Goal: Information Seeking & Learning: Compare options

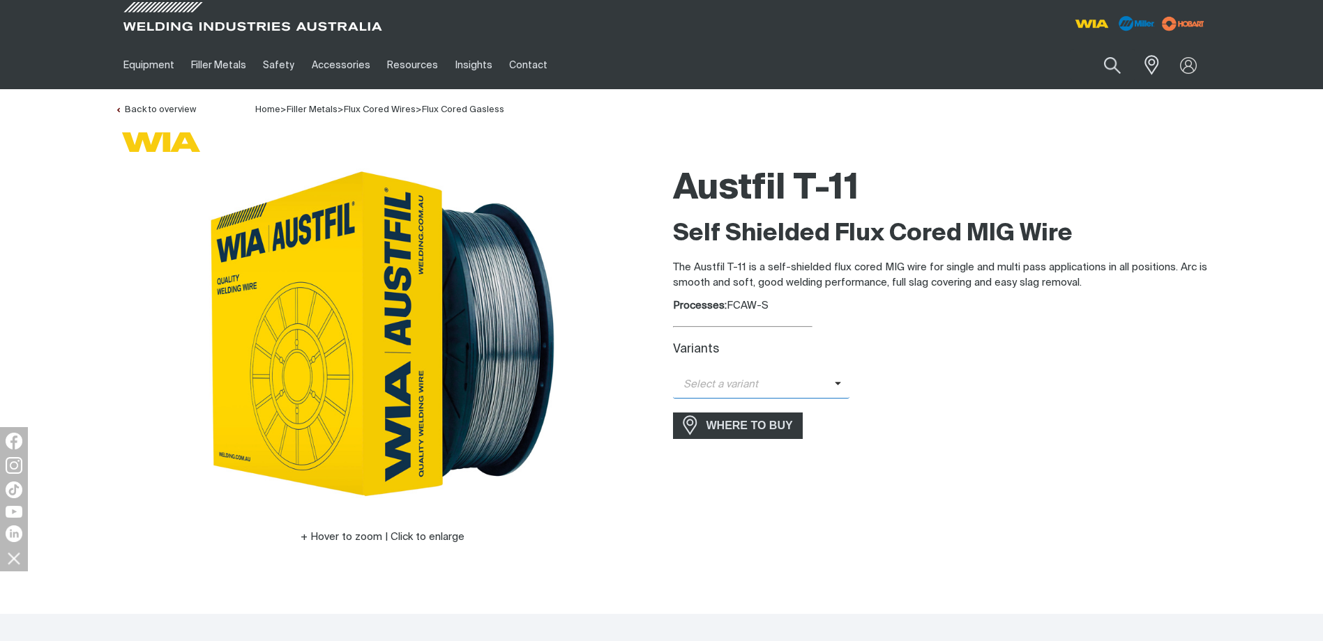
click at [838, 390] on span "Select a variant" at bounding box center [761, 385] width 177 height 27
click at [769, 450] on span "Austfil T-11 - 1.2mm (5kg)" at bounding box center [761, 451] width 177 height 21
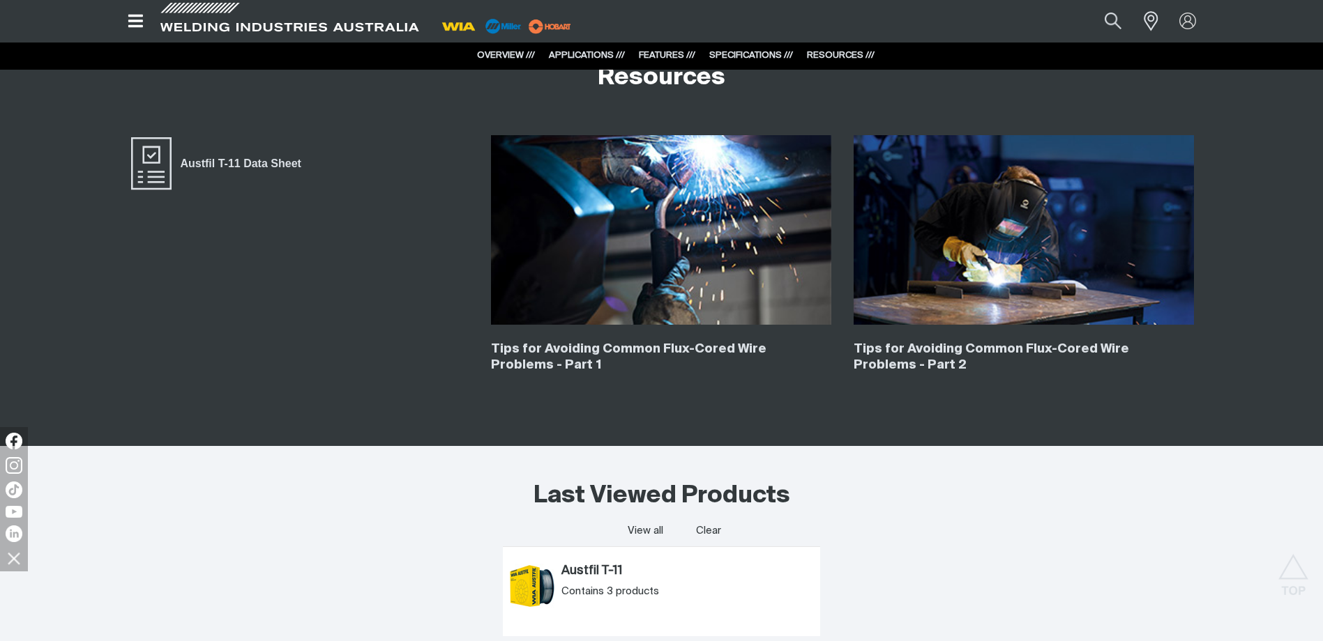
scroll to position [2510, 0]
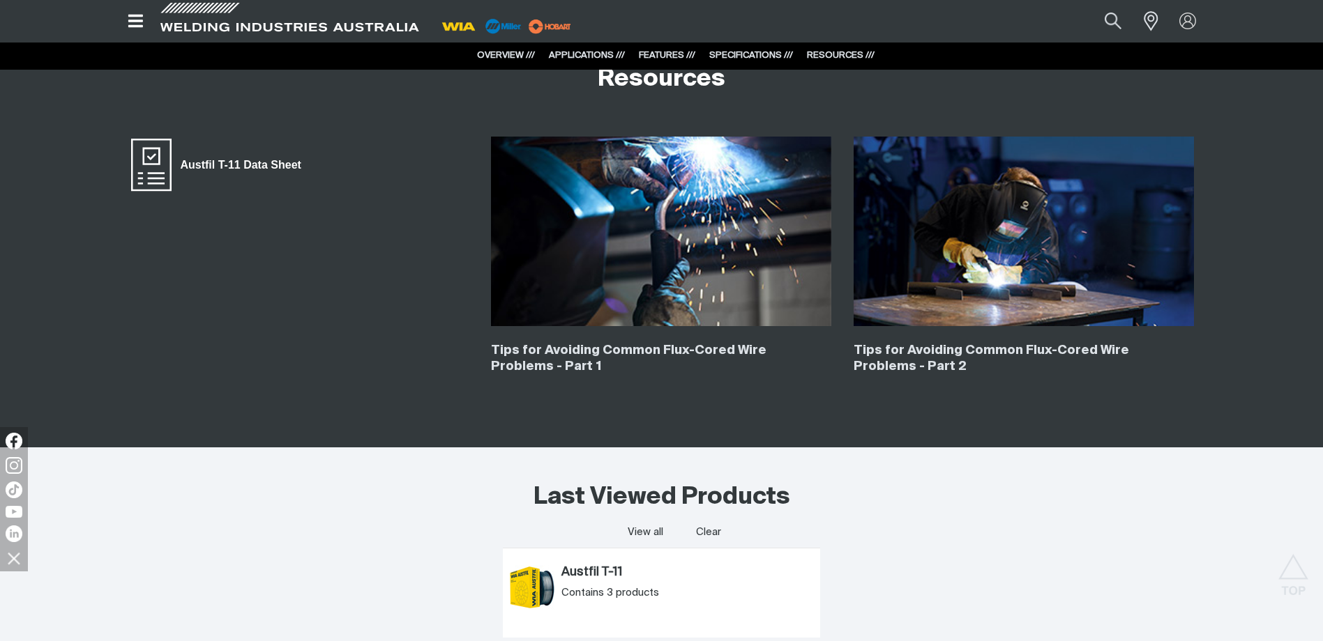
click at [227, 161] on span "Austfil T-11 Data Sheet" at bounding box center [241, 165] width 139 height 18
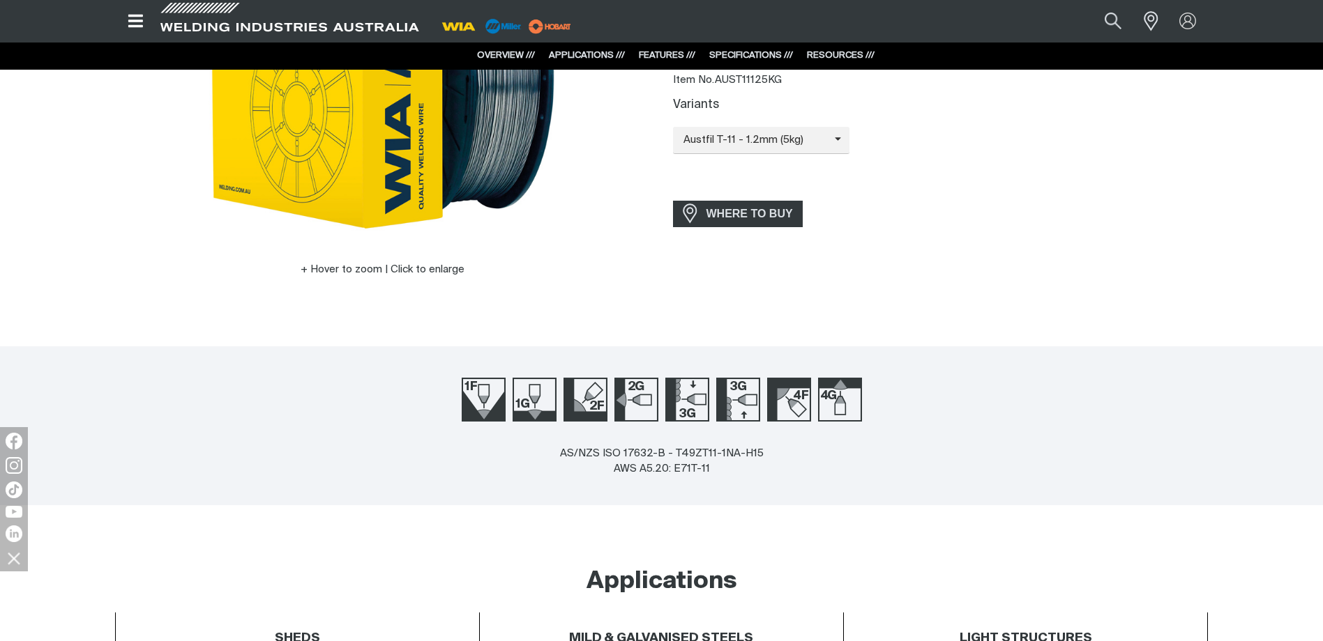
scroll to position [349, 0]
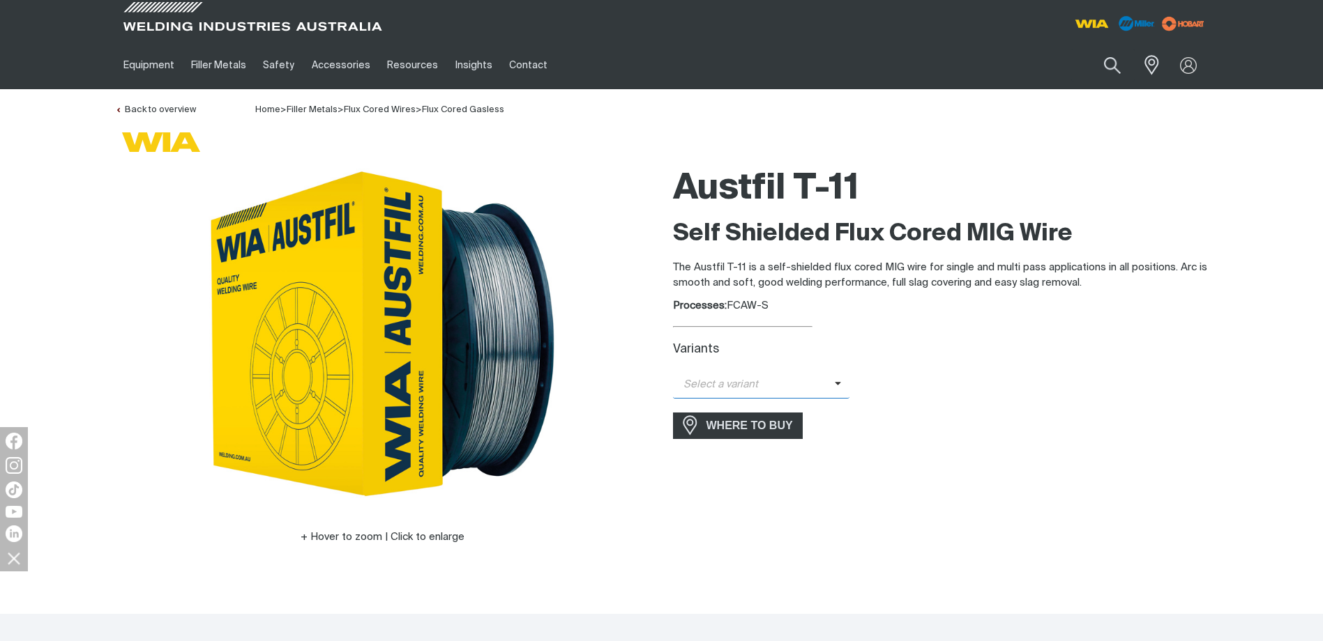
click at [839, 386] on span at bounding box center [842, 385] width 15 height 16
click at [776, 451] on span "Austfil T-11 - 1.2mm (5kg)" at bounding box center [761, 451] width 177 height 21
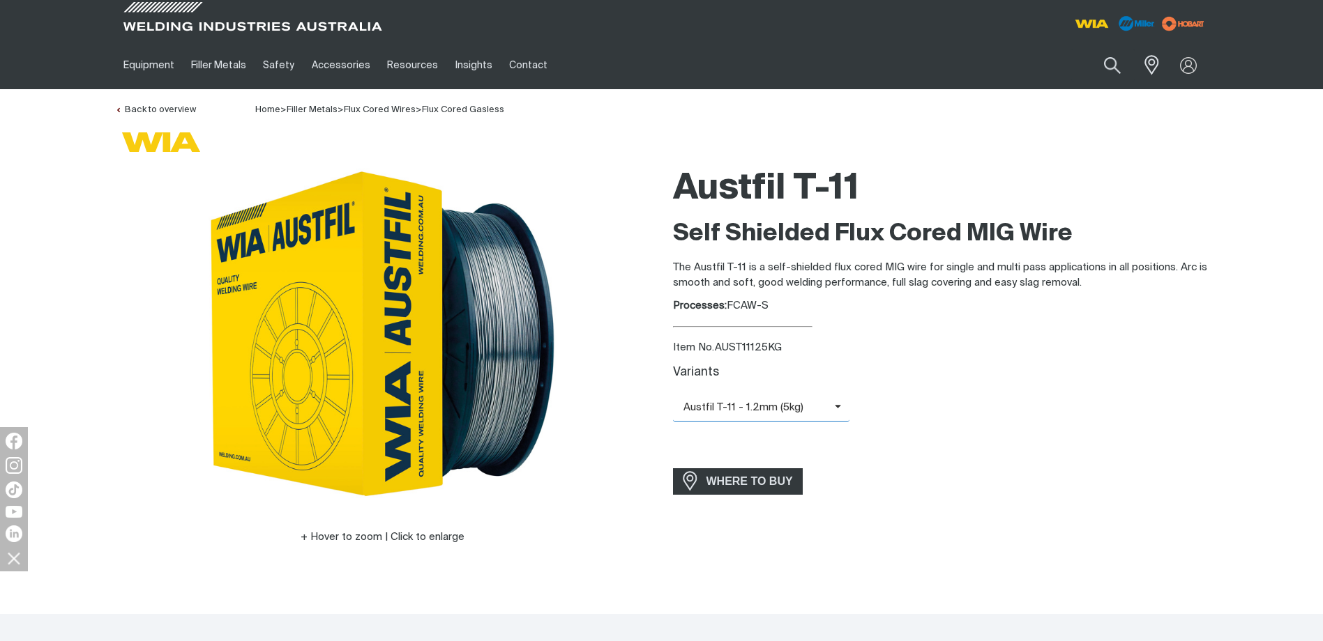
click at [835, 409] on icon at bounding box center [838, 407] width 7 height 10
click at [774, 476] on span "Austfil T-11 - 1.2mm (5kg)" at bounding box center [761, 474] width 177 height 21
drag, startPoint x: 715, startPoint y: 347, endPoint x: 833, endPoint y: 347, distance: 117.1
click at [833, 347] on div "Item No. AUST11125KG" at bounding box center [940, 348] width 535 height 16
copy div "AUST11125KG"
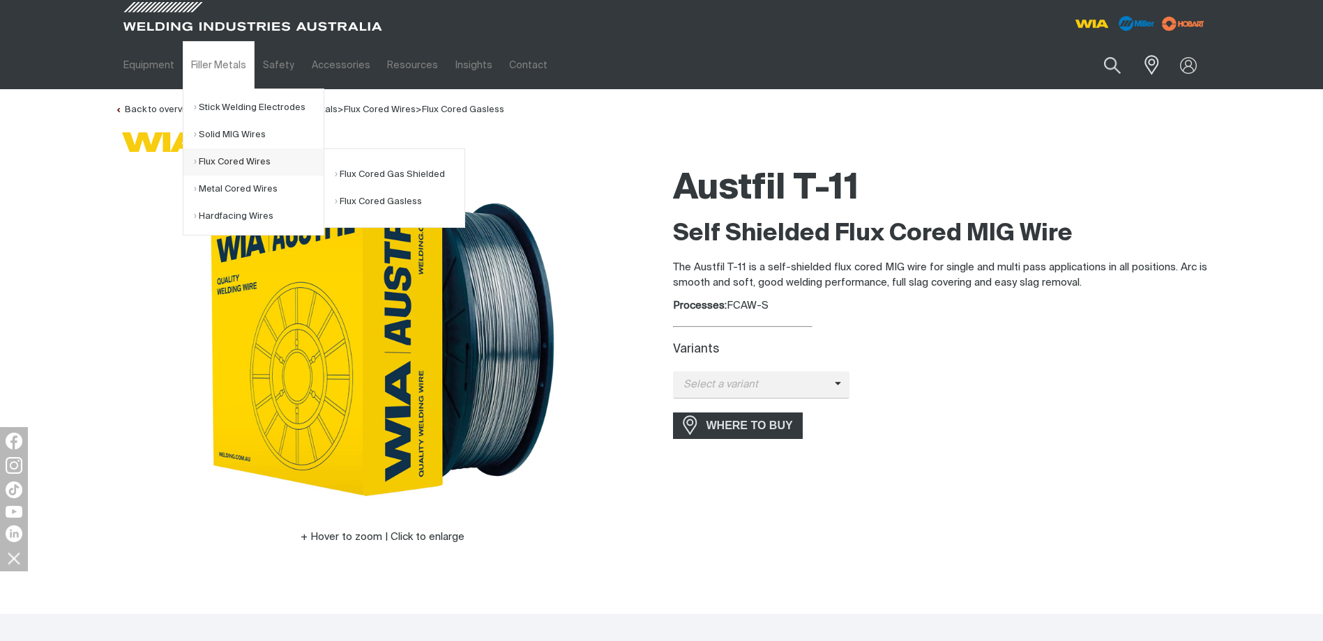
click at [217, 160] on link "Flux Cored Wires" at bounding box center [259, 162] width 130 height 27
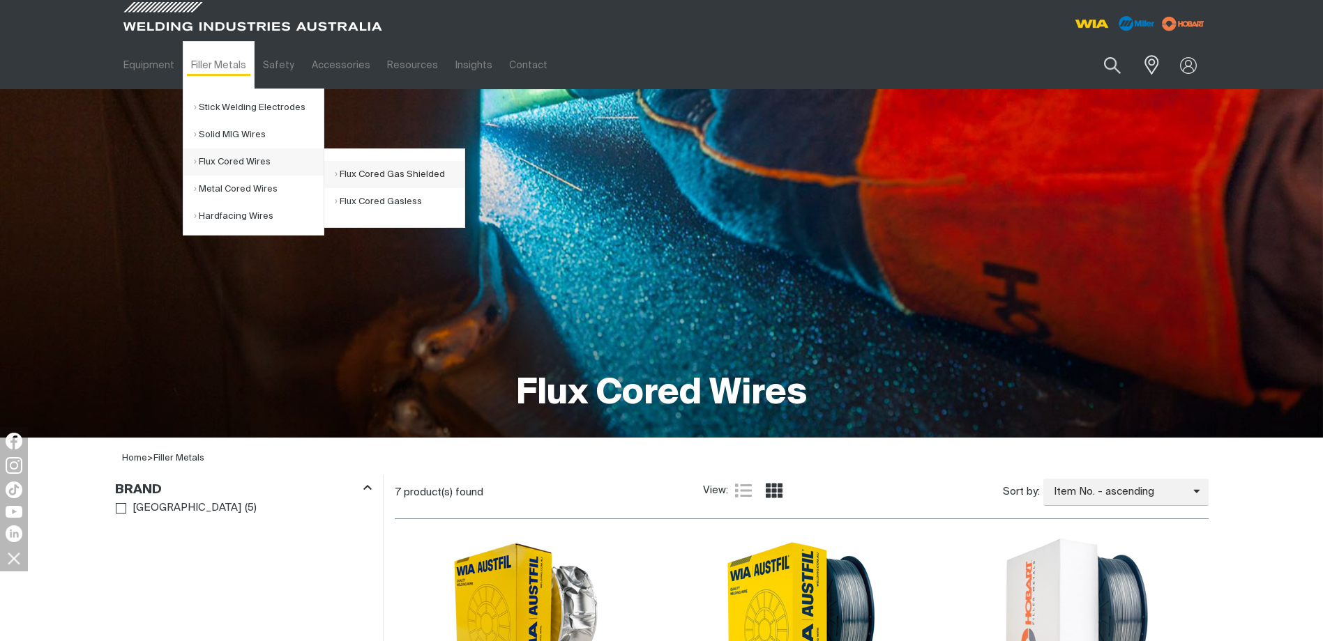
click at [385, 178] on link "Flux Cored Gas Shielded" at bounding box center [400, 174] width 130 height 27
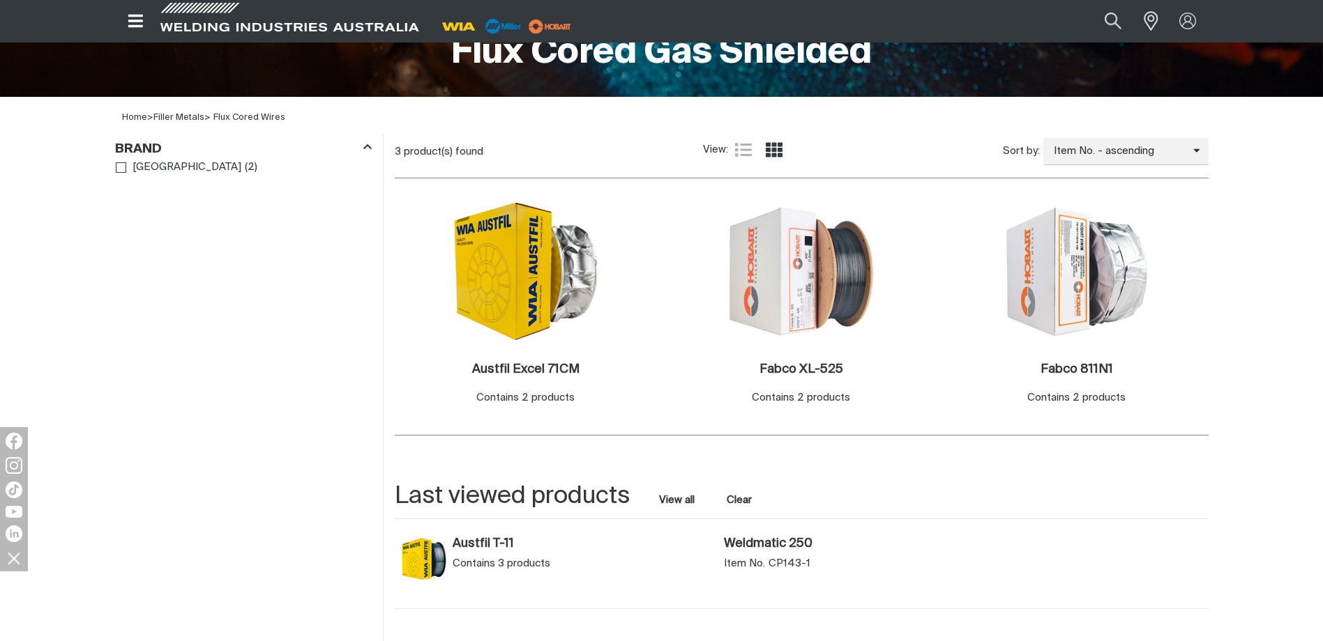
scroll to position [349, 0]
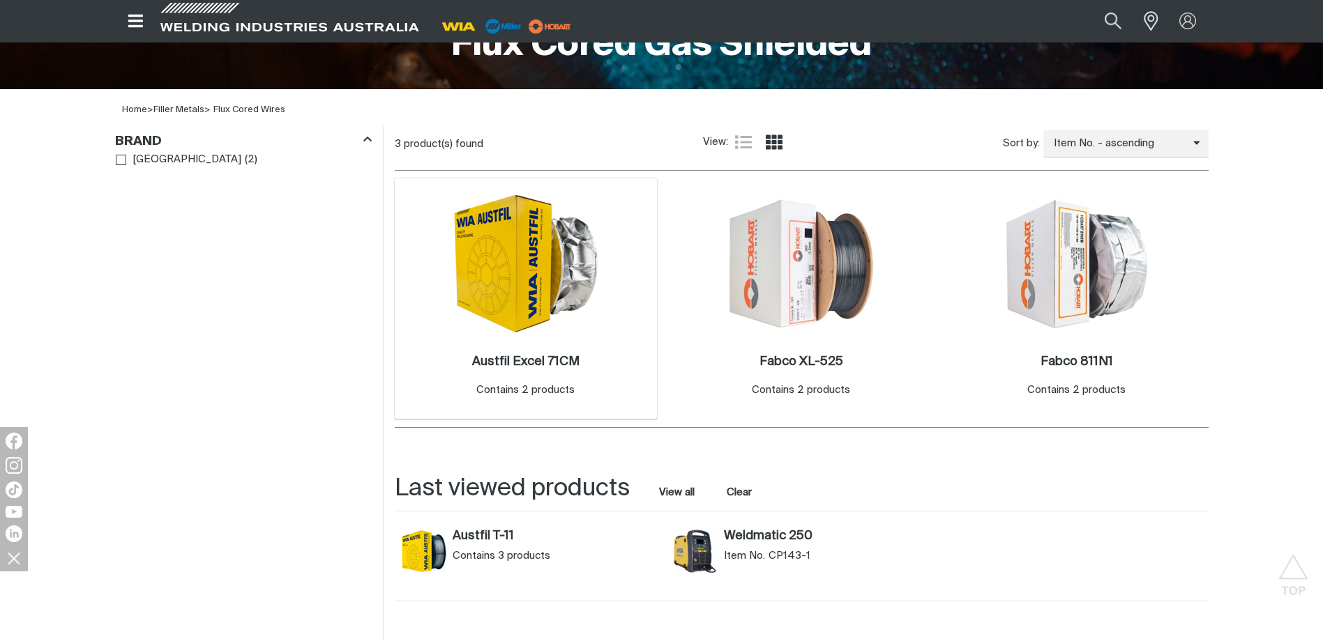
click at [535, 258] on img at bounding box center [525, 263] width 149 height 143
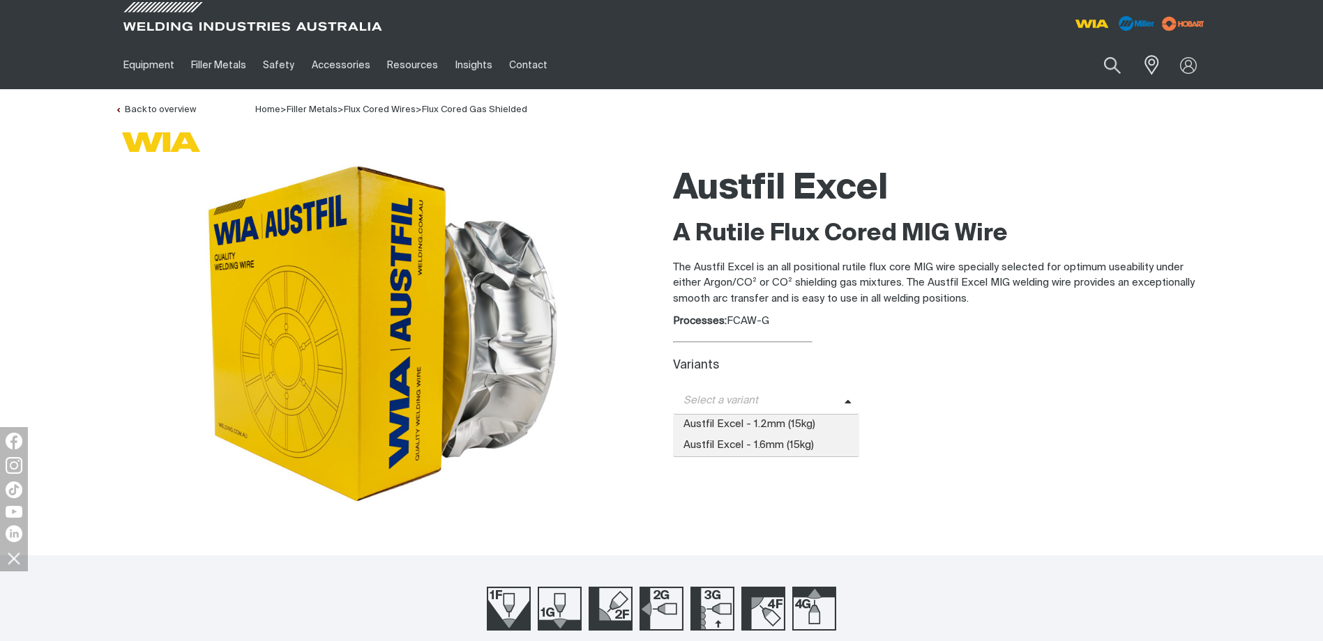
click at [838, 403] on span "Select a variant" at bounding box center [759, 401] width 172 height 16
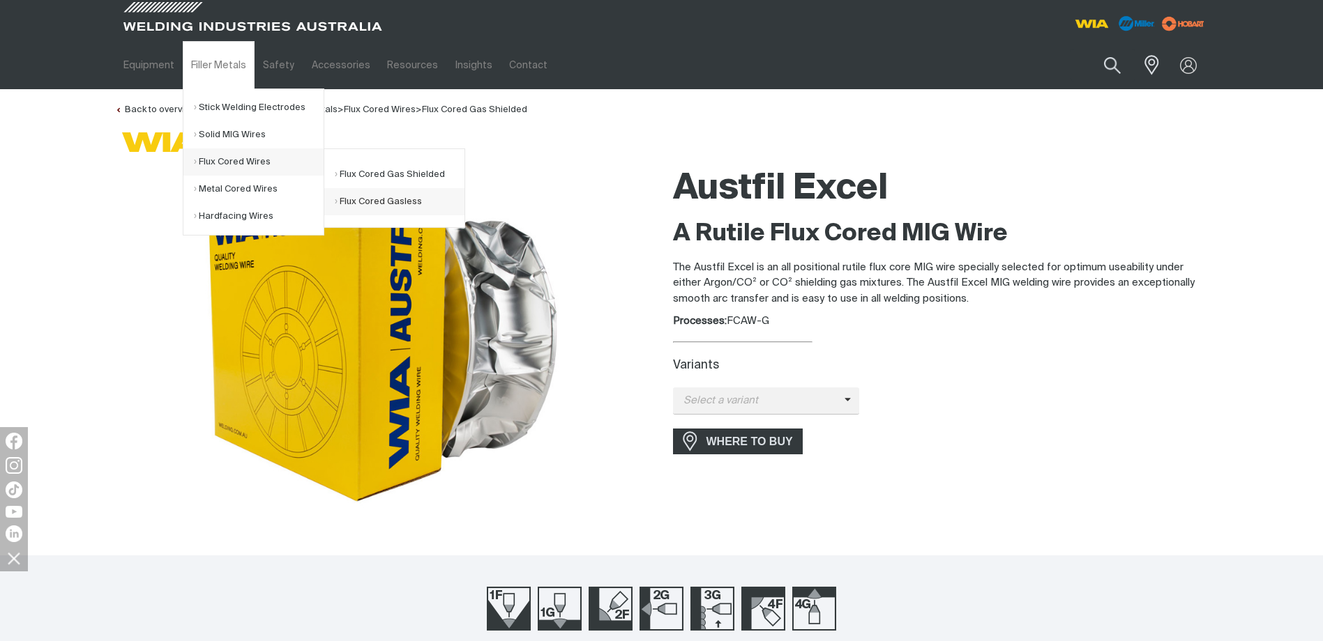
click at [358, 197] on link "Flux Cored Gasless" at bounding box center [400, 201] width 130 height 27
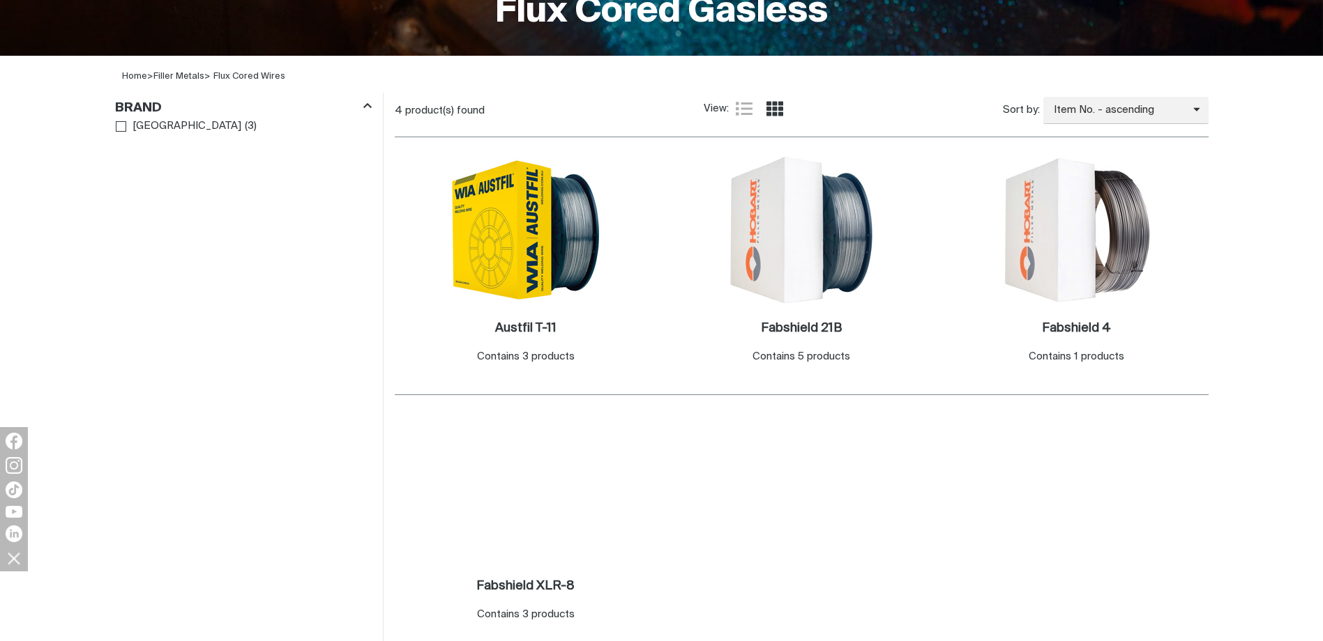
scroll to position [418, 0]
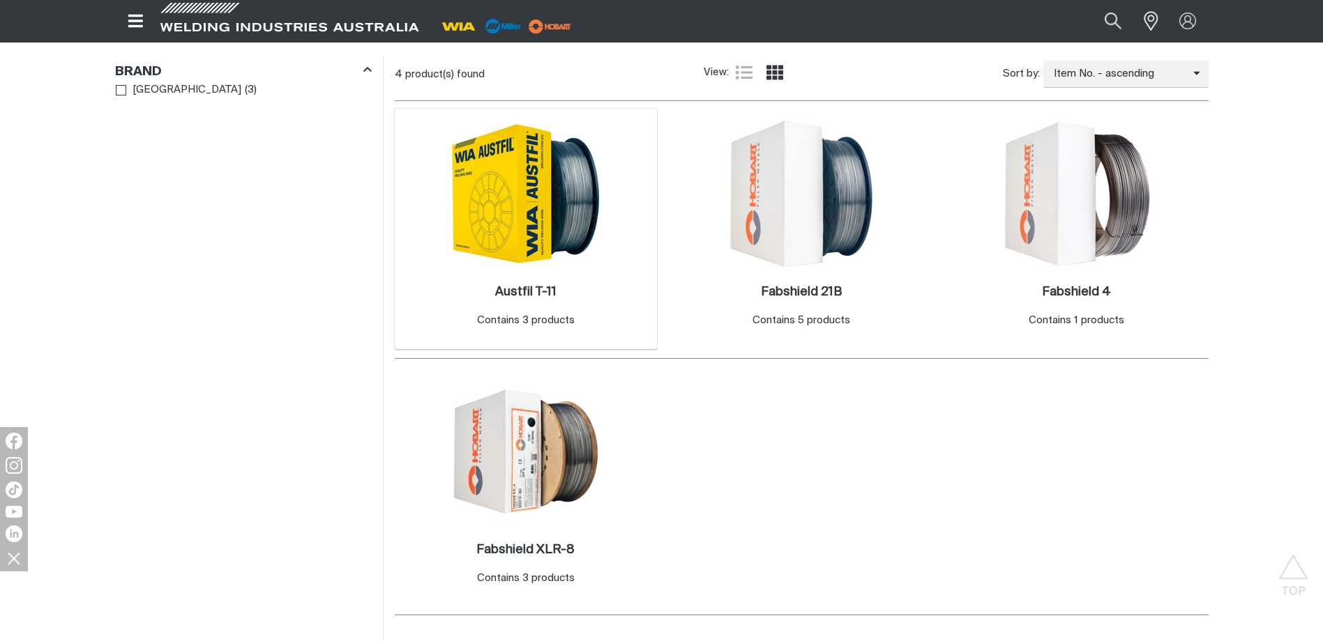
click at [522, 237] on img at bounding box center [525, 193] width 149 height 149
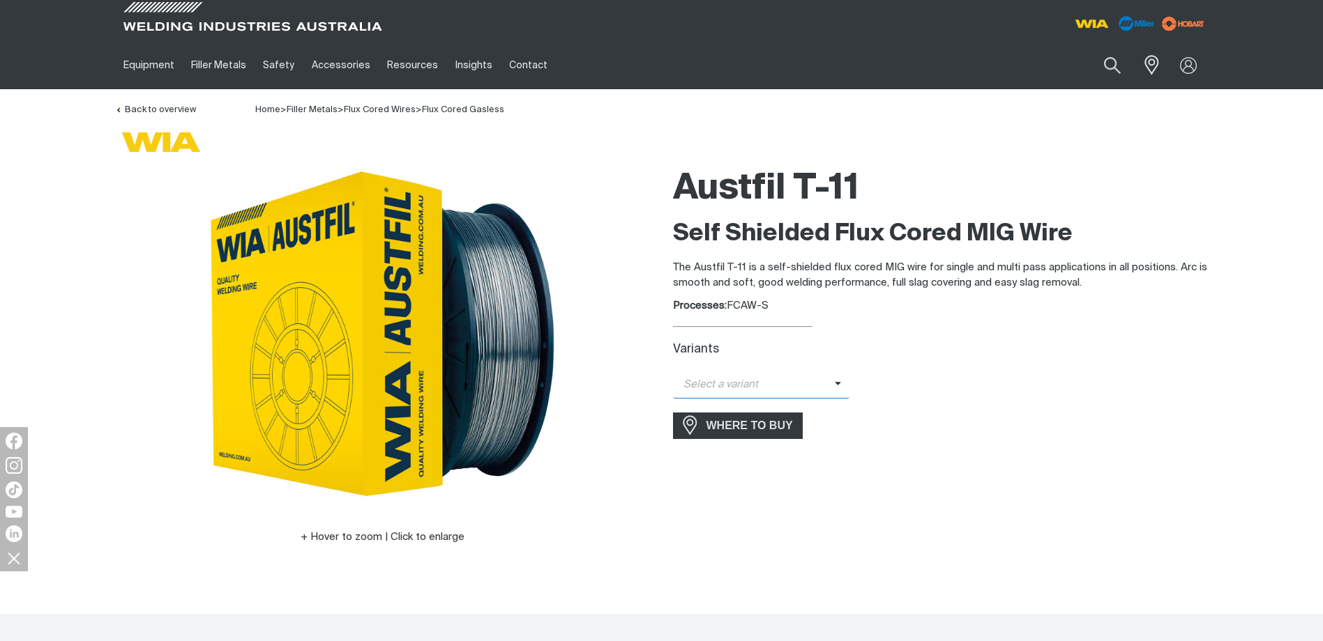
click at [835, 384] on icon at bounding box center [838, 384] width 7 height 10
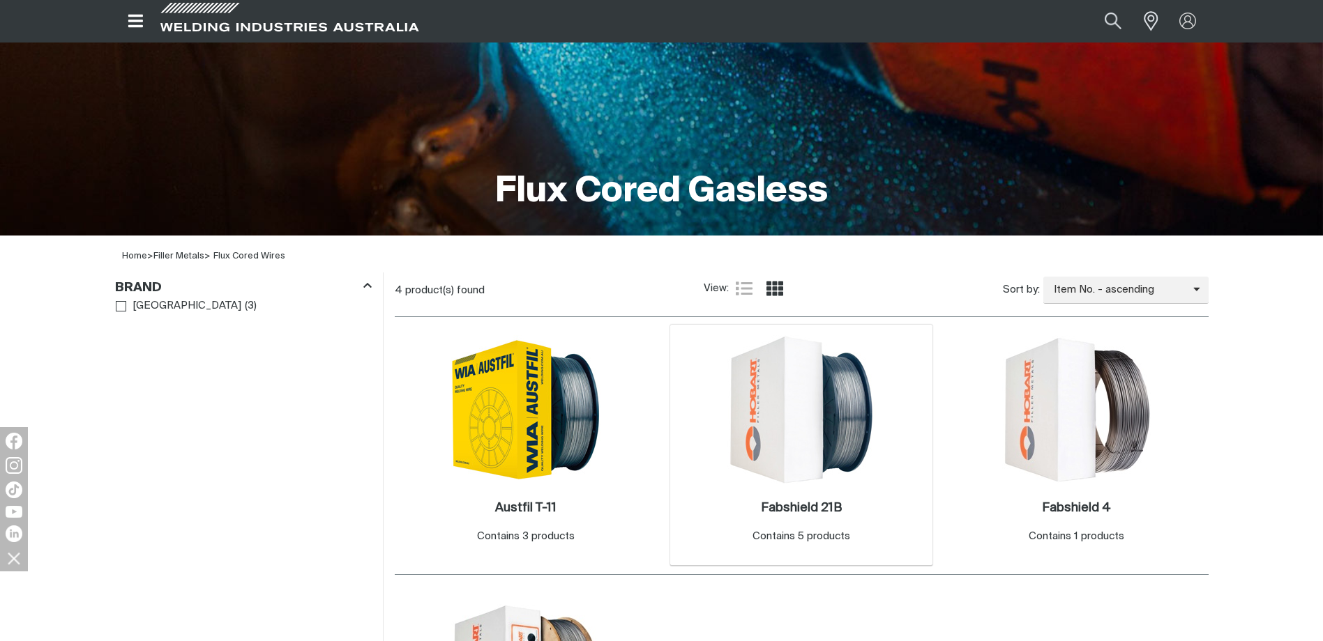
scroll to position [441, 0]
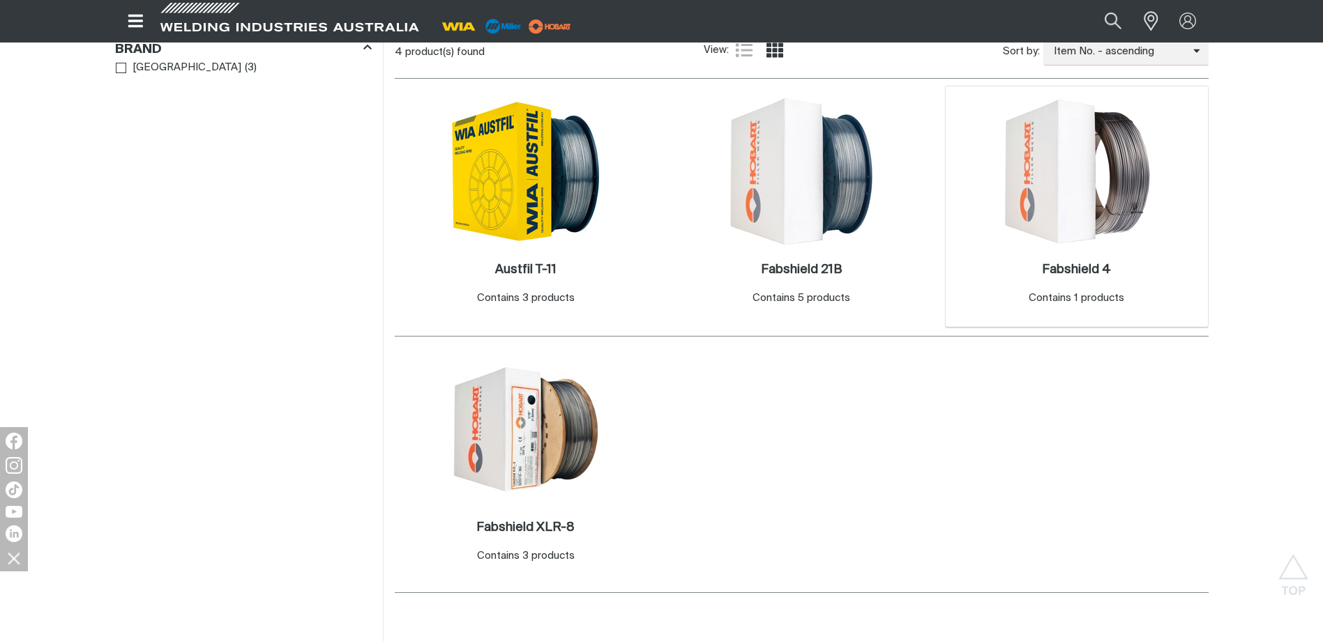
click at [1066, 176] on img at bounding box center [1076, 171] width 149 height 149
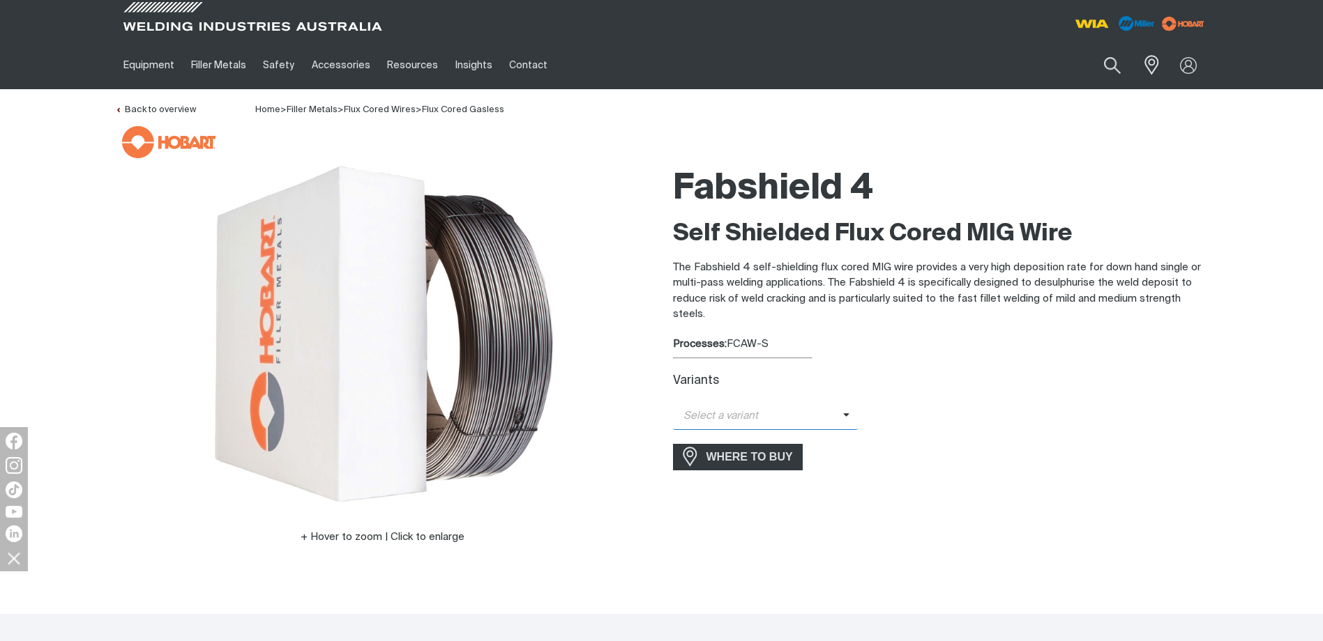
click at [835, 419] on span "Select a variant" at bounding box center [758, 417] width 170 height 16
click at [943, 418] on div "Select a variant Fabshield 4 - 2.0mm (15kg)" at bounding box center [940, 416] width 535 height 27
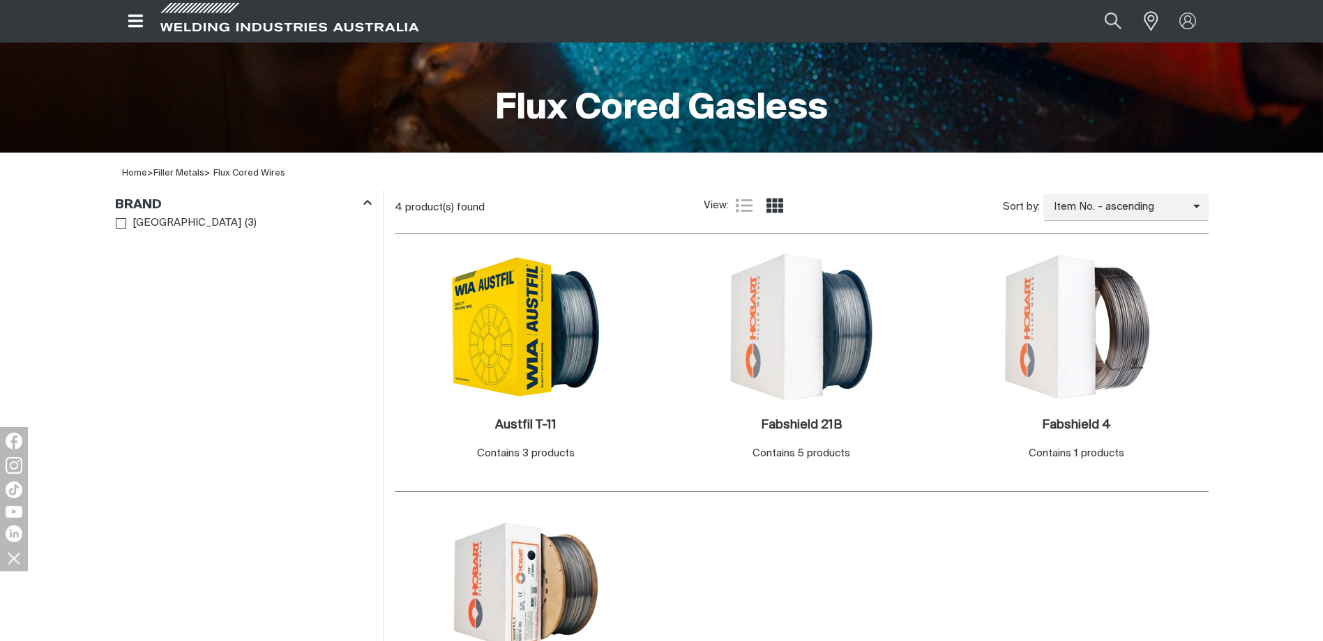
scroll to position [441, 0]
